Goal: Task Accomplishment & Management: Manage account settings

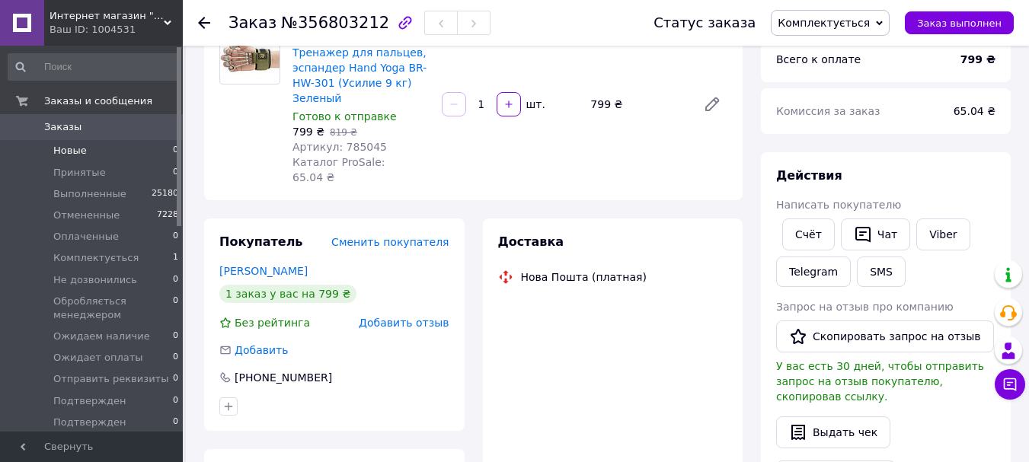
scroll to position [98, 0]
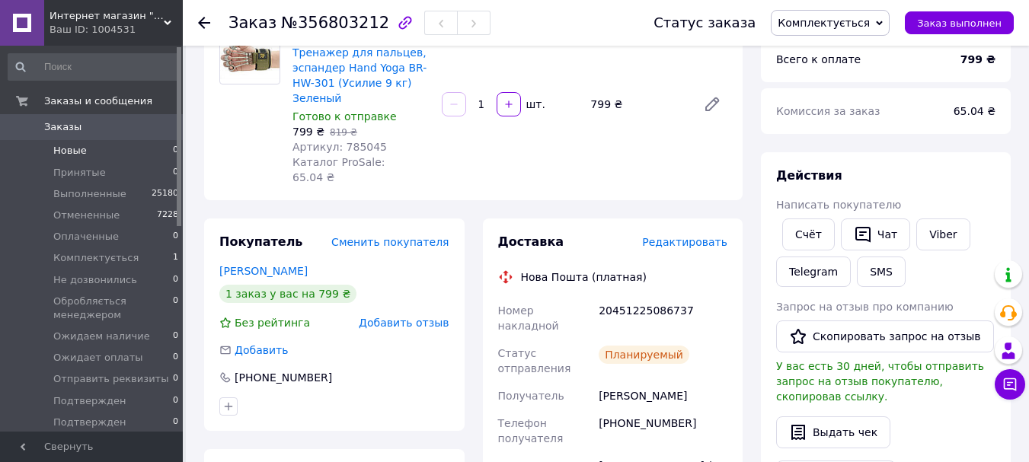
click at [82, 147] on span "Новые" at bounding box center [70, 151] width 34 height 14
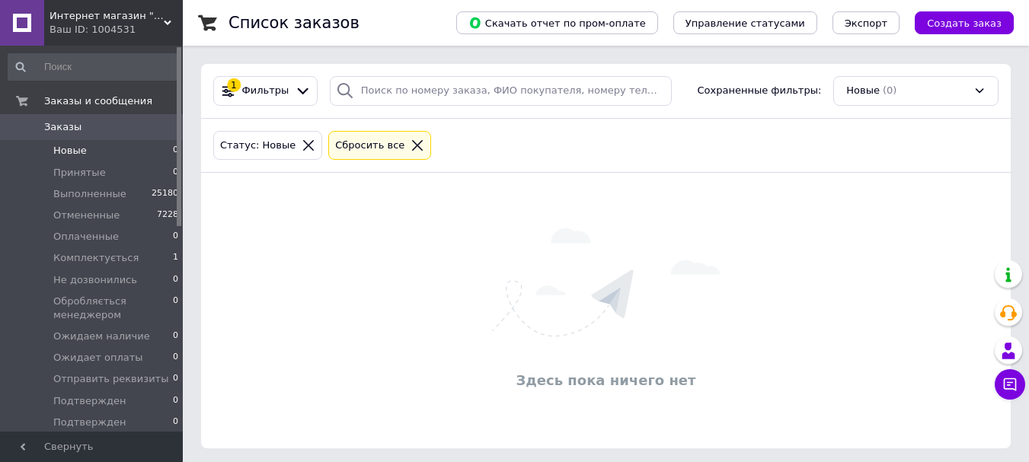
click at [82, 130] on span "Заказы" at bounding box center [92, 127] width 97 height 14
